Goal: Check status

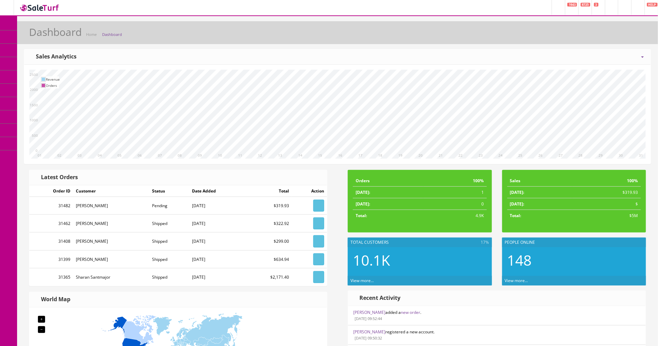
click at [50, 75] on span "Order List" at bounding box center [50, 77] width 19 height 6
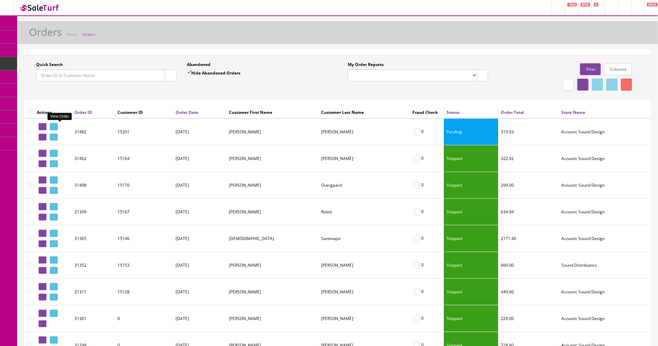
click at [58, 123] on link at bounding box center [54, 126] width 8 height 7
